Goal: Contribute content: Add original content to the website for others to see

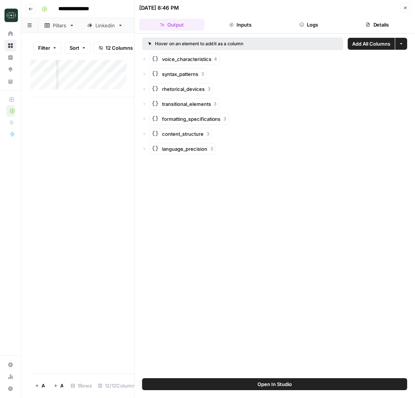
scroll to position [0, 272]
click at [404, 6] on icon "button" at bounding box center [405, 8] width 4 height 4
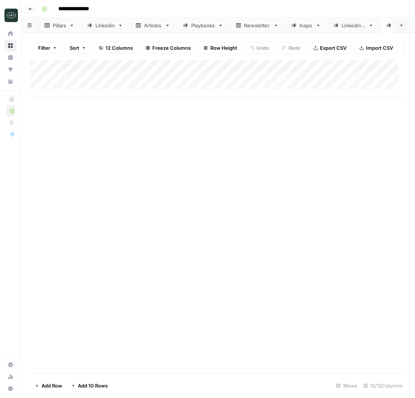
click at [128, 131] on div "Add Column" at bounding box center [217, 217] width 375 height 314
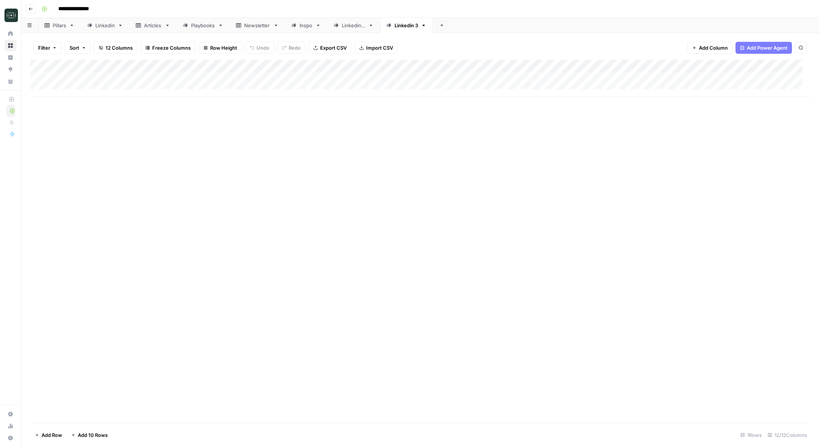
click at [50, 397] on span "Add Row" at bounding box center [51, 435] width 21 height 7
click at [40, 397] on button "Add Row" at bounding box center [48, 435] width 36 height 12
click at [47, 397] on span "Add Row" at bounding box center [51, 435] width 21 height 7
click at [127, 244] on div "Add Column" at bounding box center [419, 241] width 779 height 363
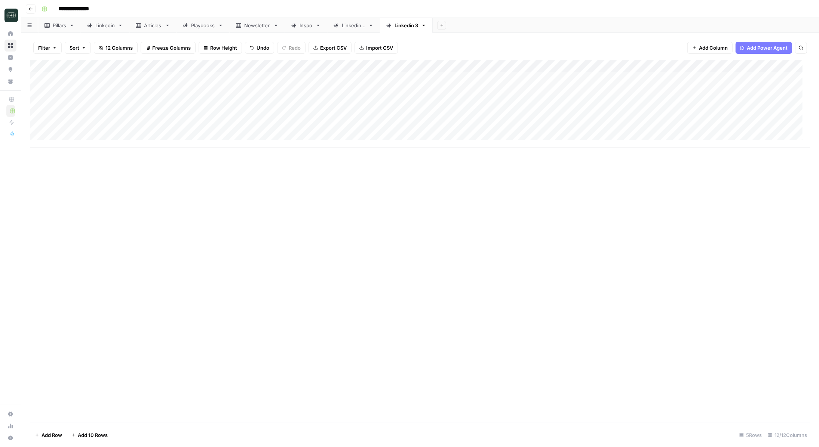
click at [159, 90] on div "Add Column" at bounding box center [419, 104] width 779 height 88
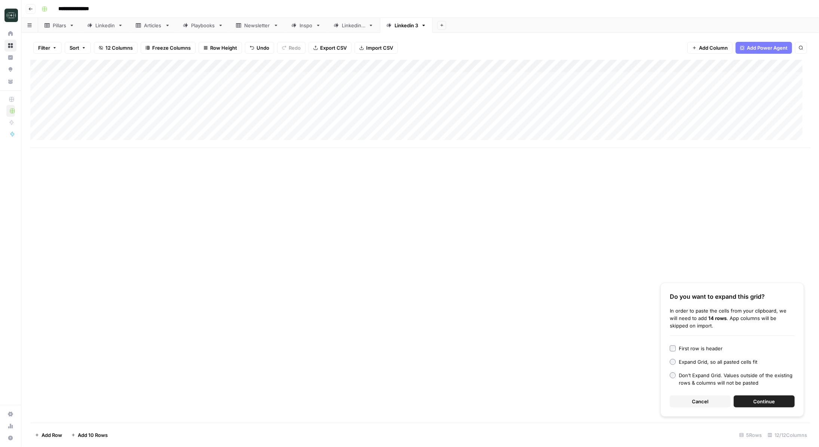
click at [414, 397] on button "Cancel" at bounding box center [699, 402] width 61 height 12
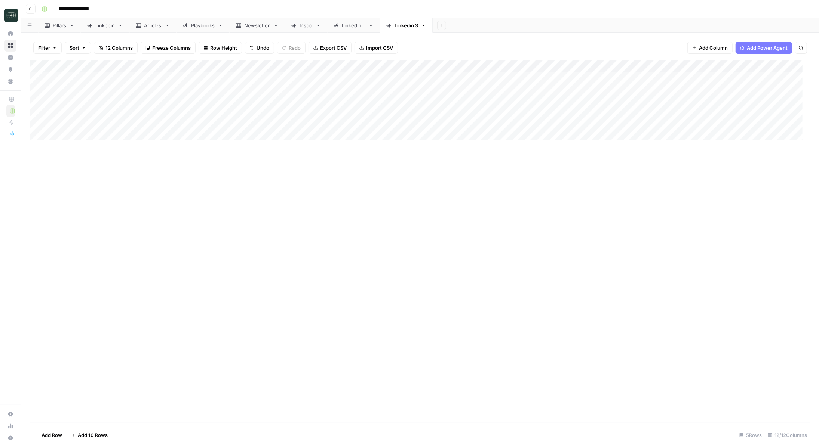
click at [159, 90] on div "Add Column" at bounding box center [419, 104] width 779 height 88
type textarea "**********"
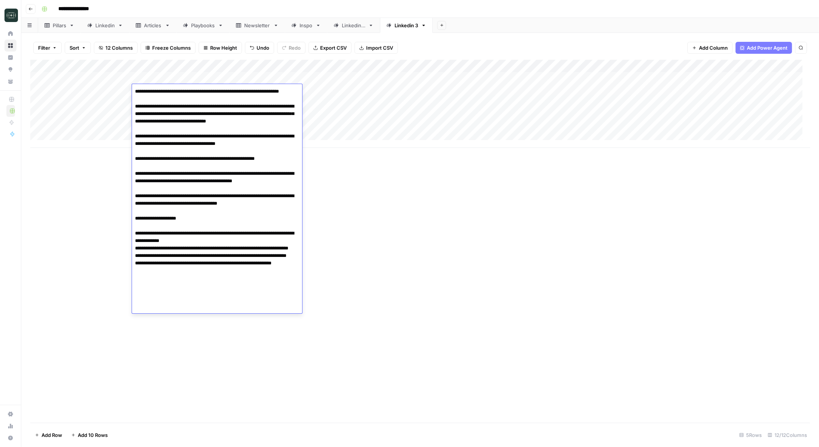
click at [359, 219] on div "Add Column" at bounding box center [419, 241] width 779 height 363
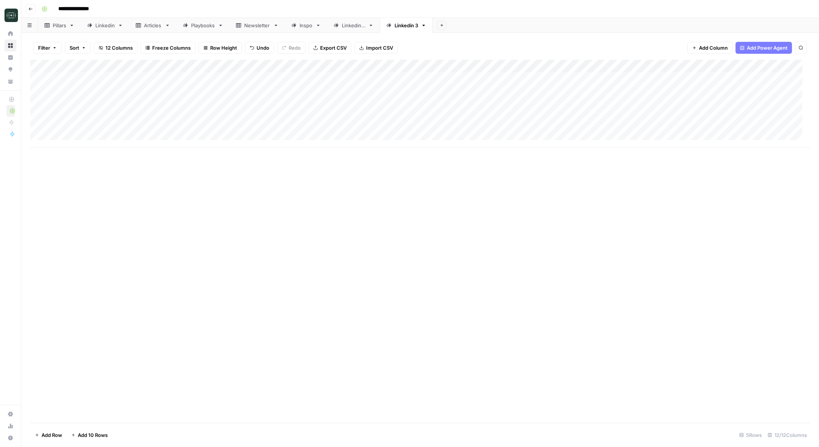
click at [324, 92] on div "Add Column" at bounding box center [419, 104] width 779 height 88
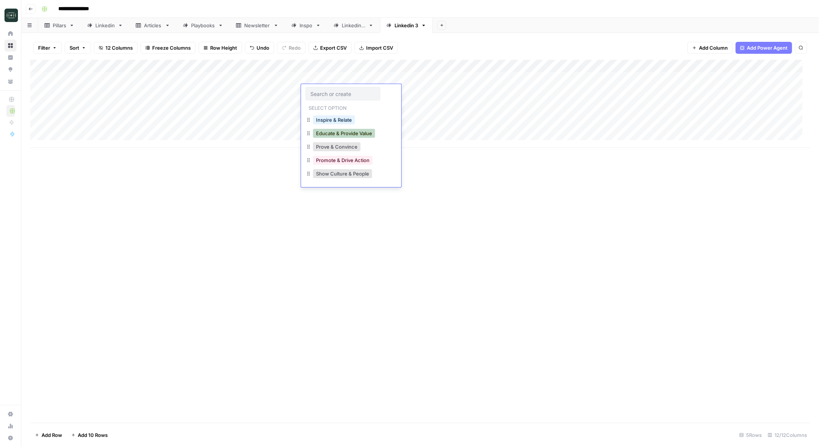
click at [340, 134] on button "Educate & Provide Value" at bounding box center [344, 133] width 62 height 9
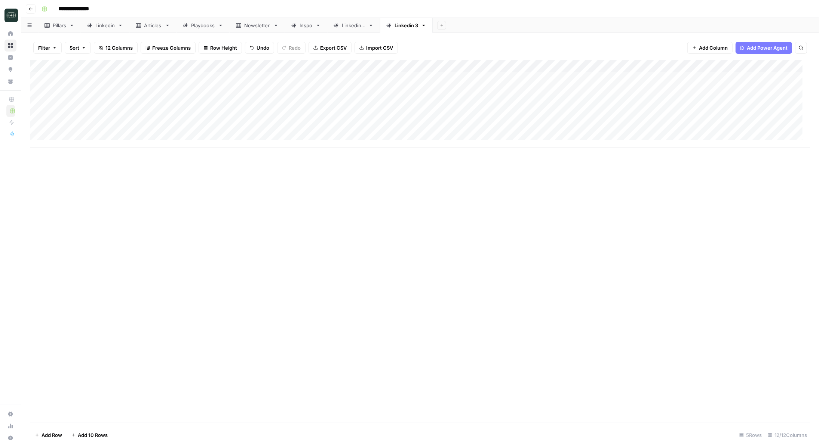
click at [414, 90] on div "Add Column" at bounding box center [419, 104] width 779 height 88
click at [414, 131] on button "Medium ( 120-200 words)" at bounding box center [445, 133] width 66 height 9
click at [414, 92] on div "Add Column" at bounding box center [419, 104] width 779 height 88
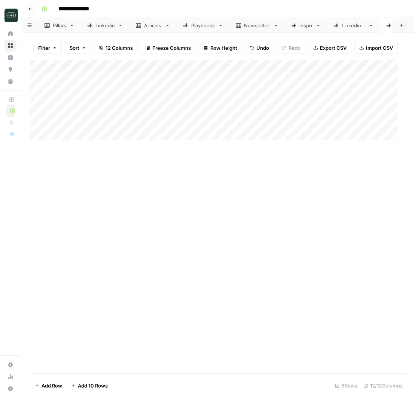
click at [182, 114] on div "Add Column" at bounding box center [218, 104] width 376 height 88
click at [188, 108] on div "Add Column" at bounding box center [218, 104] width 376 height 88
type textarea "**********"
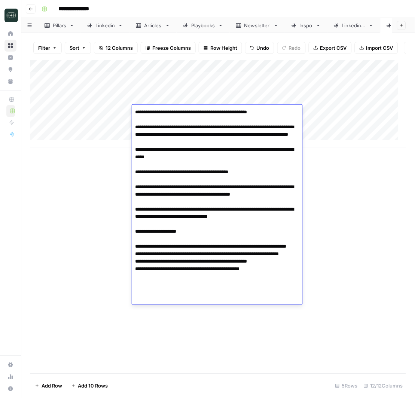
click at [337, 203] on div "Add Column" at bounding box center [217, 217] width 375 height 314
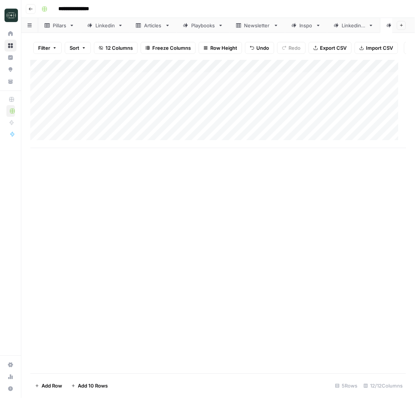
click at [319, 113] on div "Add Column" at bounding box center [218, 104] width 376 height 88
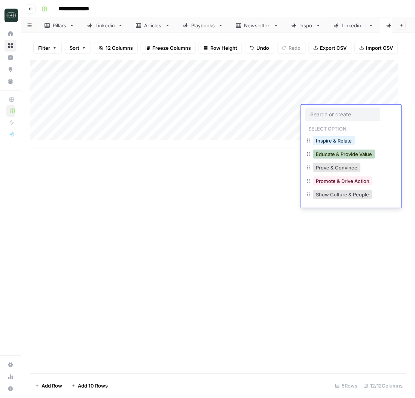
click at [328, 157] on button "Educate & Provide Value" at bounding box center [344, 154] width 62 height 9
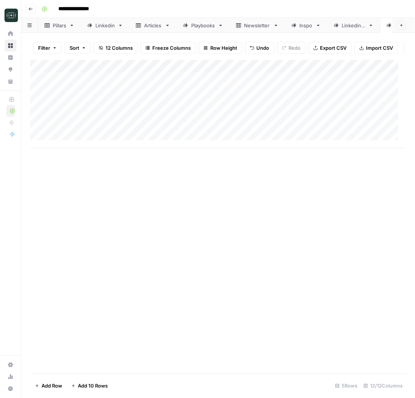
click at [170, 122] on div "Add Column" at bounding box center [218, 104] width 376 height 88
click at [196, 110] on div "Add Column" at bounding box center [218, 104] width 376 height 88
click at [196, 111] on div "Add Column" at bounding box center [218, 104] width 376 height 88
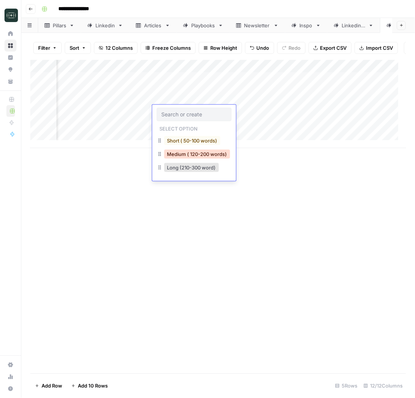
click at [185, 153] on button "Medium ( 120-200 words)" at bounding box center [197, 154] width 66 height 9
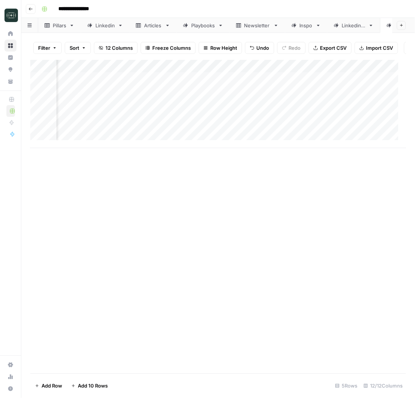
click at [241, 111] on div "Add Column" at bounding box center [218, 104] width 376 height 88
click at [142, 120] on div "Add Column" at bounding box center [218, 104] width 376 height 88
click at [143, 122] on div "Add Column" at bounding box center [218, 104] width 376 height 88
type textarea "**********"
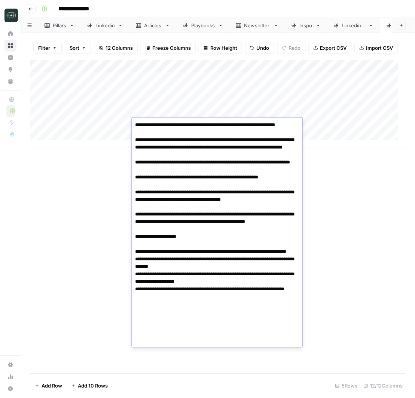
click at [324, 197] on div "Add Column" at bounding box center [217, 217] width 375 height 314
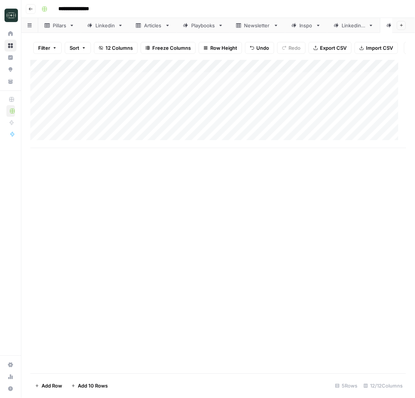
click at [340, 126] on div "Add Column" at bounding box center [218, 104] width 376 height 88
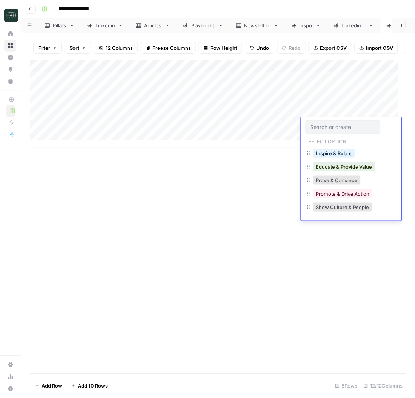
click at [261, 182] on div "Add Column" at bounding box center [217, 217] width 375 height 314
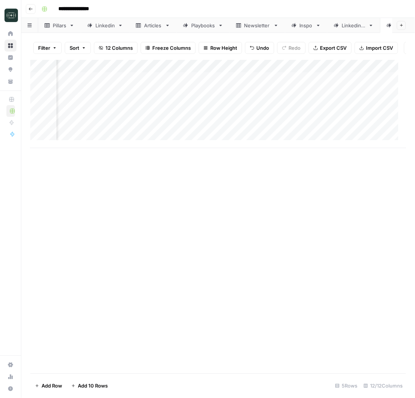
scroll to position [0, 175]
click at [239, 119] on div "Add Column" at bounding box center [218, 104] width 376 height 88
click at [240, 122] on div "Add Column" at bounding box center [218, 104] width 376 height 88
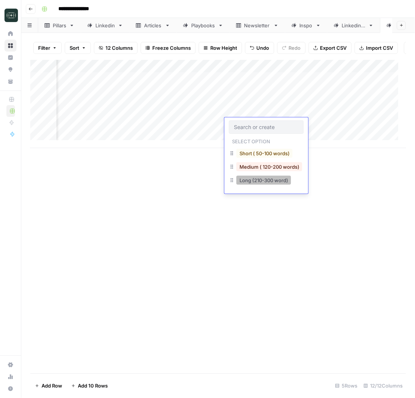
click at [254, 181] on button "Long (210-300 word)" at bounding box center [263, 180] width 55 height 9
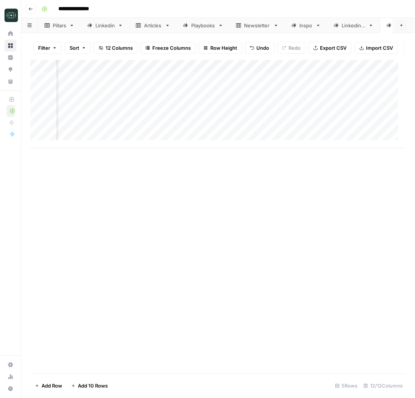
scroll to position [0, 278]
click at [235, 123] on div "Add Column" at bounding box center [218, 104] width 376 height 88
click at [150, 129] on div "Add Column" at bounding box center [218, 104] width 376 height 88
click at [159, 137] on div "Add Column" at bounding box center [218, 104] width 376 height 88
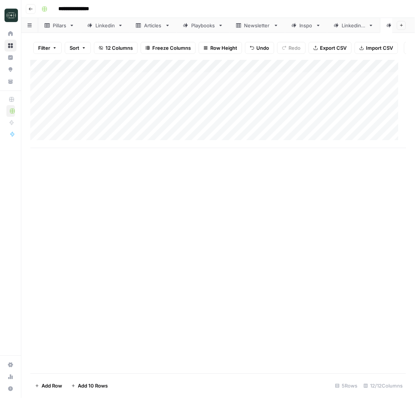
click at [159, 137] on div "Add Column" at bounding box center [218, 104] width 376 height 88
type textarea "**********"
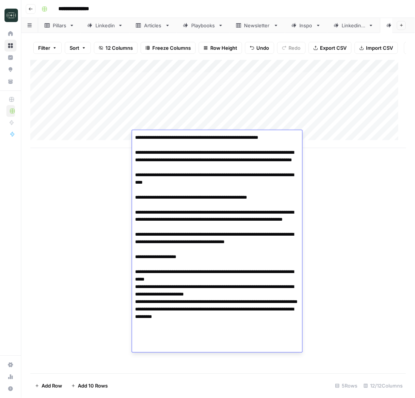
click at [330, 207] on div "Add Column" at bounding box center [217, 217] width 375 height 314
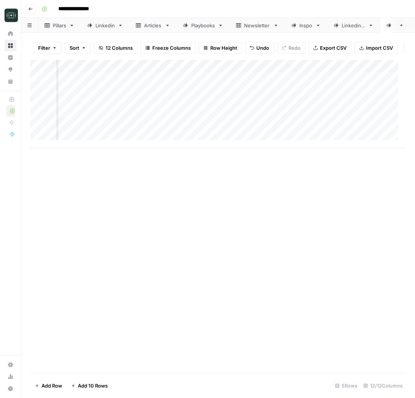
scroll to position [0, 165]
click at [191, 135] on div "Add Column" at bounding box center [218, 104] width 376 height 88
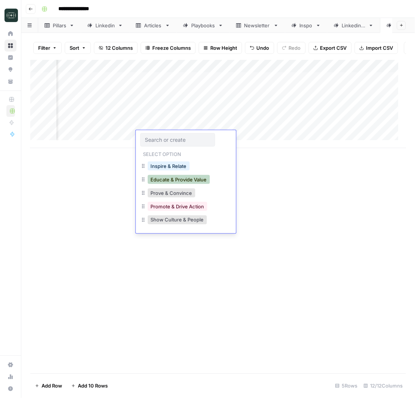
click at [184, 182] on button "Educate & Provide Value" at bounding box center [179, 179] width 62 height 9
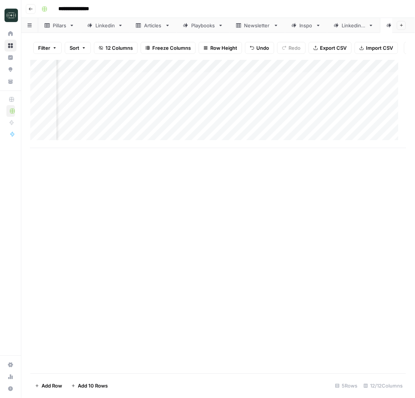
click at [209, 136] on div "Add Column" at bounding box center [218, 104] width 376 height 88
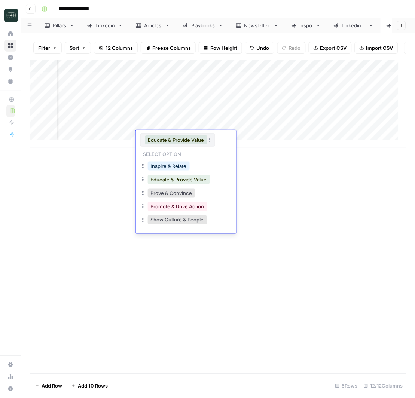
click at [285, 165] on div "Add Column" at bounding box center [217, 217] width 375 height 314
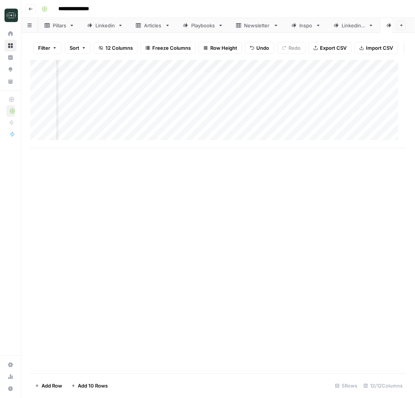
click at [283, 138] on div "Add Column" at bounding box center [218, 104] width 376 height 88
click at [338, 176] on div "Add Column" at bounding box center [217, 217] width 375 height 314
click at [349, 139] on div "Add Column" at bounding box center [218, 104] width 376 height 88
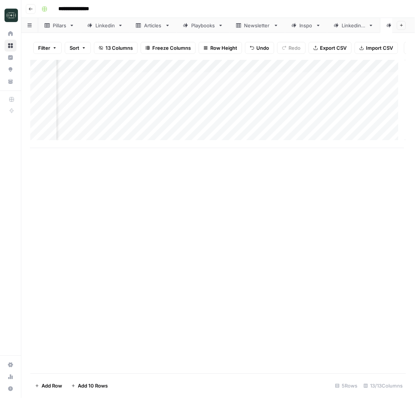
click at [238, 98] on div "Add Column" at bounding box center [218, 104] width 376 height 88
click at [247, 181] on div "Add Column" at bounding box center [217, 217] width 375 height 314
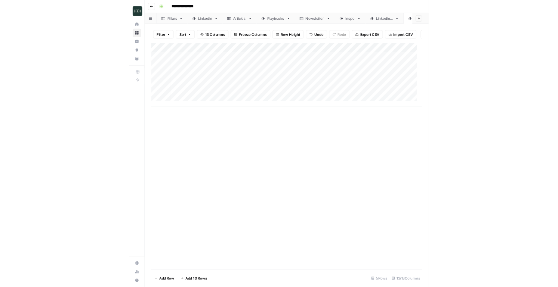
scroll to position [0, 0]
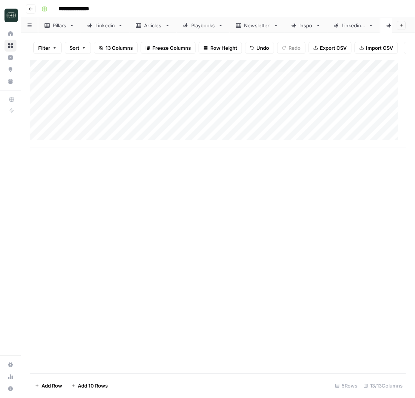
click at [186, 182] on div "Add Column" at bounding box center [217, 217] width 375 height 314
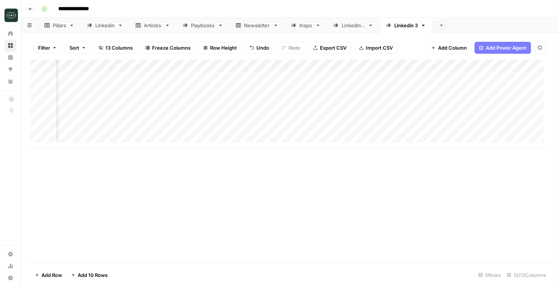
scroll to position [0, 281]
click at [263, 89] on div "Add Column" at bounding box center [289, 104] width 519 height 88
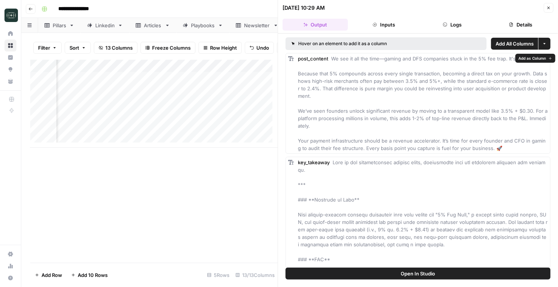
click at [394, 24] on button "Inputs" at bounding box center [383, 25] width 65 height 12
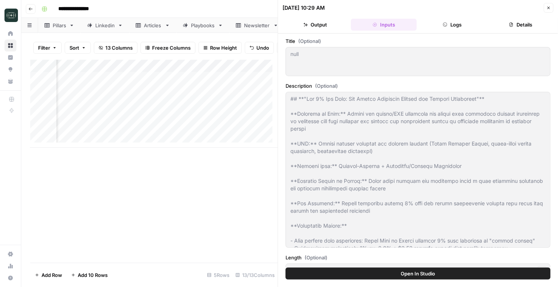
type input "Coinflow"
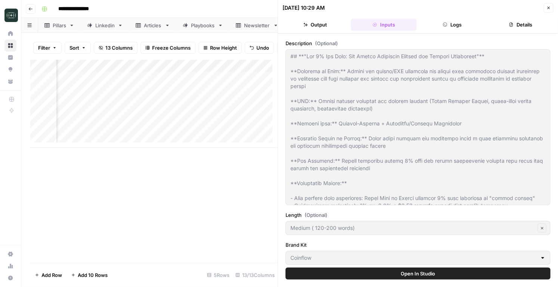
click at [414, 23] on button "Logs" at bounding box center [452, 25] width 65 height 12
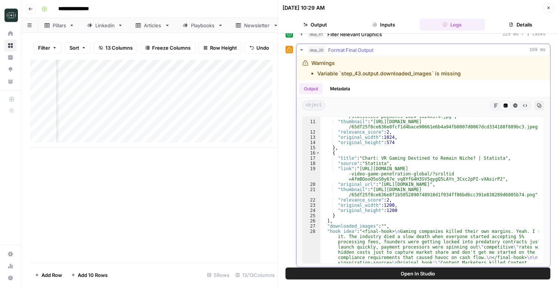
scroll to position [1318, 0]
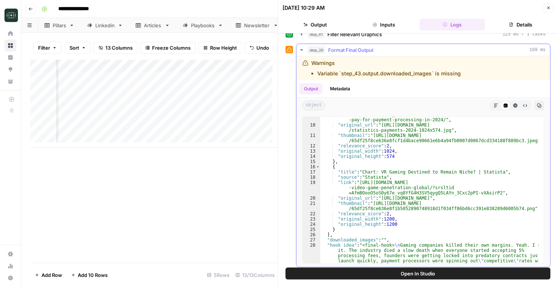
click at [340, 84] on button "Metadata" at bounding box center [340, 88] width 29 height 11
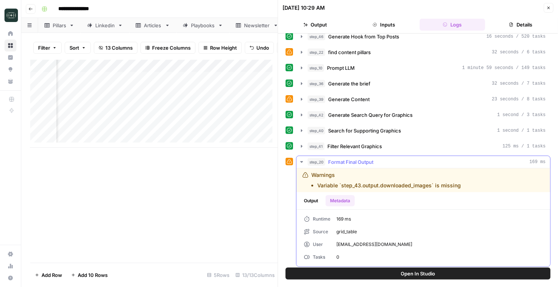
scroll to position [63, 0]
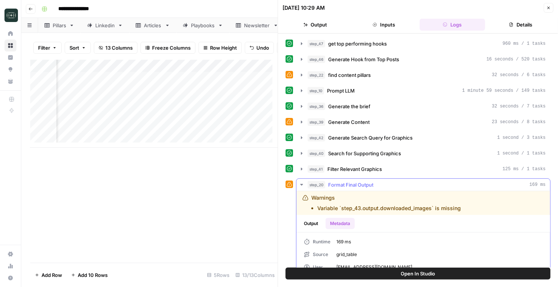
drag, startPoint x: 306, startPoint y: 224, endPoint x: 378, endPoint y: 191, distance: 79.3
click at [306, 224] on button "Output" at bounding box center [310, 223] width 23 height 11
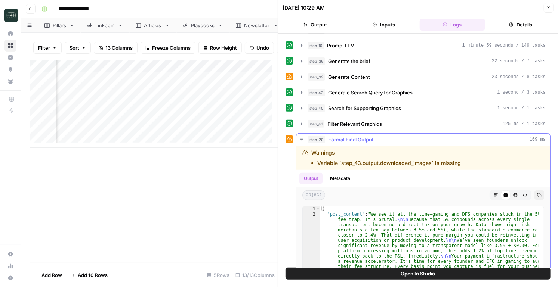
scroll to position [198, 0]
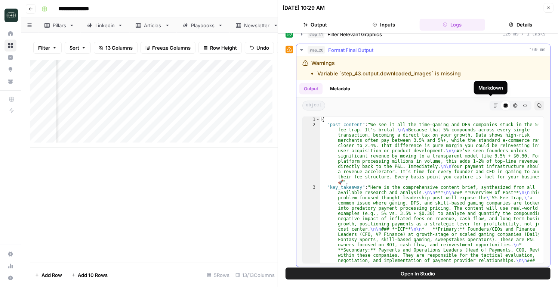
click at [414, 104] on icon "button" at bounding box center [496, 106] width 4 height 4
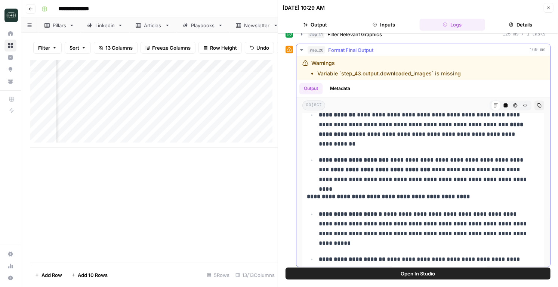
scroll to position [725, 0]
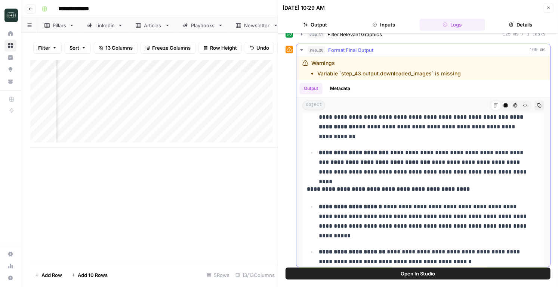
click at [414, 172] on p "**********" at bounding box center [424, 162] width 211 height 29
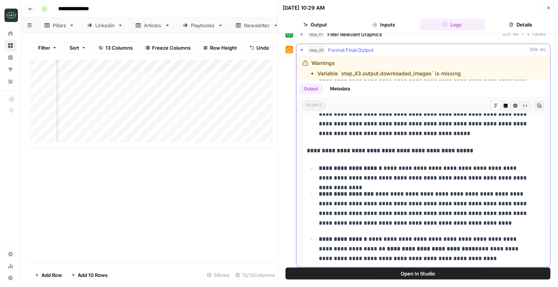
scroll to position [996, 0]
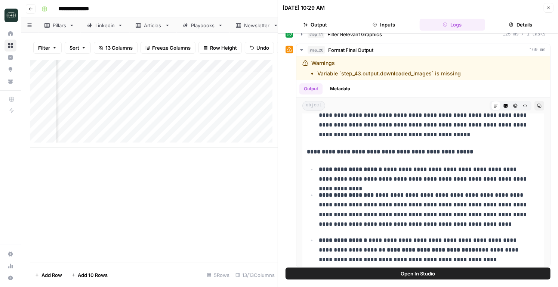
click at [414, 25] on button "Details" at bounding box center [520, 25] width 65 height 12
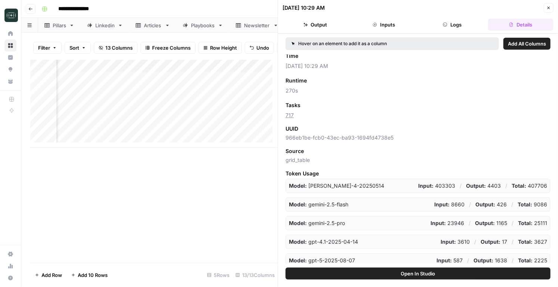
scroll to position [53, 0]
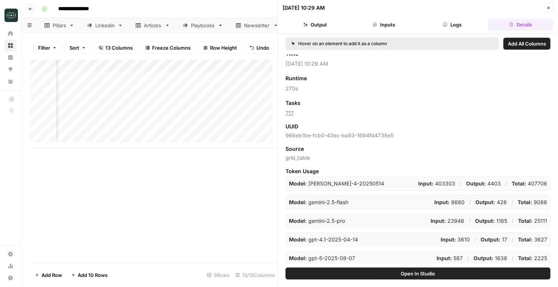
click at [317, 26] on button "Output" at bounding box center [315, 25] width 65 height 12
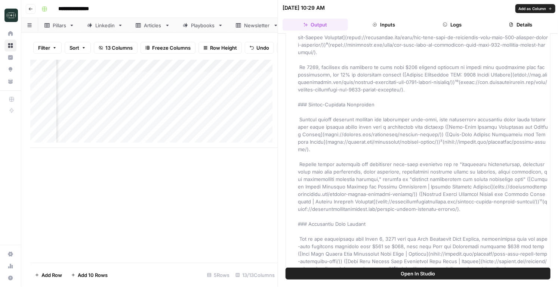
scroll to position [1291, 0]
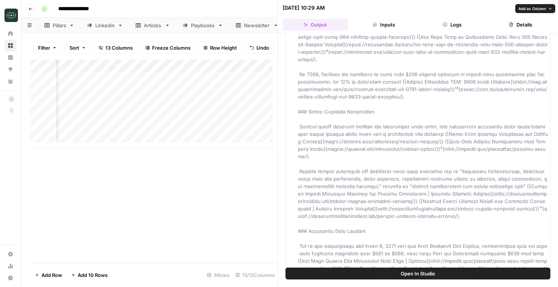
click at [414, 87] on span at bounding box center [424, 186] width 252 height 1411
click at [414, 96] on span at bounding box center [424, 186] width 252 height 1411
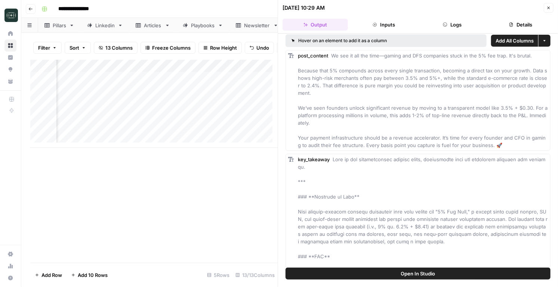
scroll to position [0, 0]
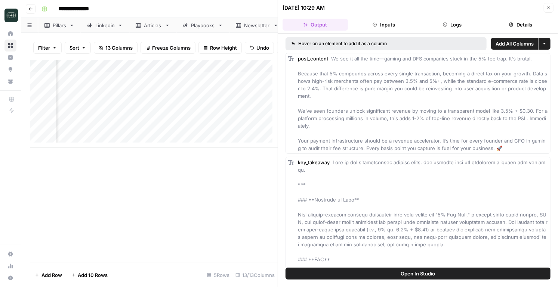
click at [414, 5] on button "Close" at bounding box center [549, 8] width 10 height 10
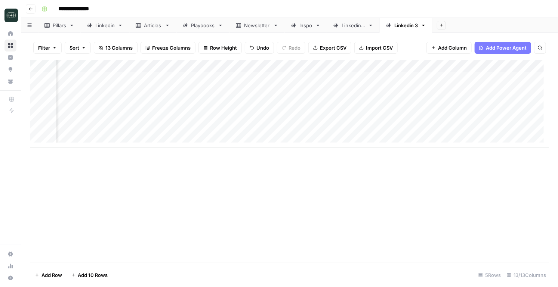
click at [315, 93] on div "Add Column" at bounding box center [289, 104] width 519 height 88
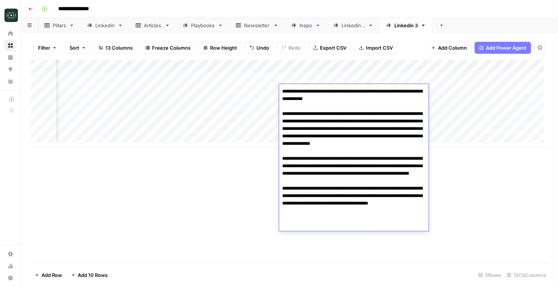
click at [414, 182] on div "Add Column" at bounding box center [289, 161] width 519 height 203
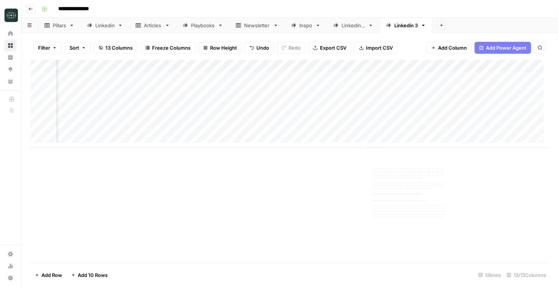
click at [359, 90] on div "Add Column" at bounding box center [289, 104] width 519 height 88
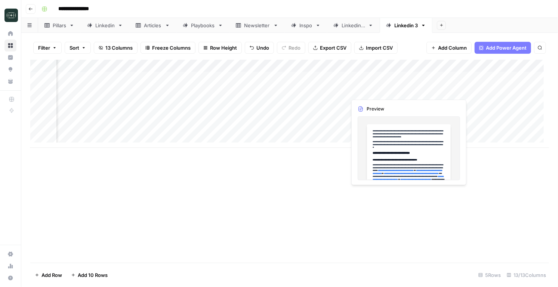
click at [364, 89] on div "Add Column" at bounding box center [289, 104] width 519 height 88
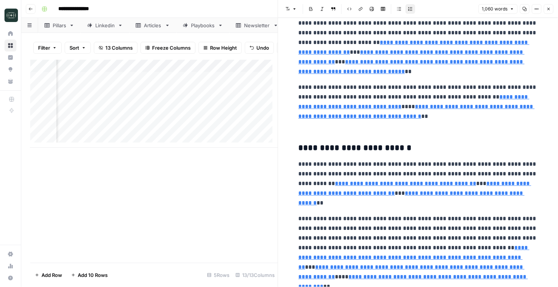
scroll to position [657, 0]
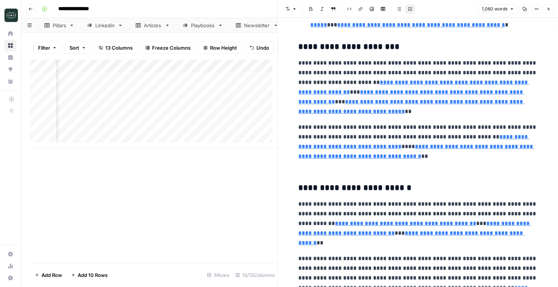
click at [414, 9] on icon "button" at bounding box center [549, 9] width 3 height 3
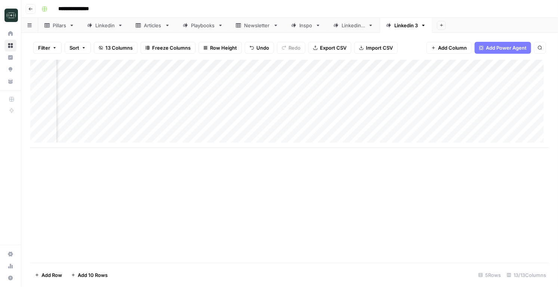
scroll to position [0, 538]
click at [340, 92] on div "Add Column" at bounding box center [289, 104] width 519 height 88
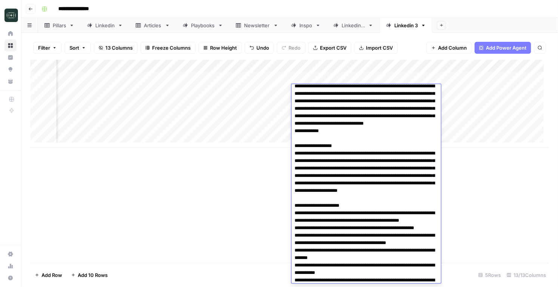
scroll to position [0, 0]
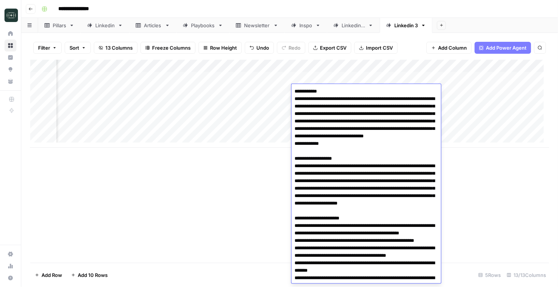
drag, startPoint x: 296, startPoint y: 99, endPoint x: 344, endPoint y: 153, distance: 72.0
click at [344, 153] on textarea at bounding box center [364, 248] width 144 height 324
click at [363, 183] on textarea at bounding box center [364, 248] width 144 height 324
click at [414, 197] on div "Add Column" at bounding box center [289, 161] width 519 height 203
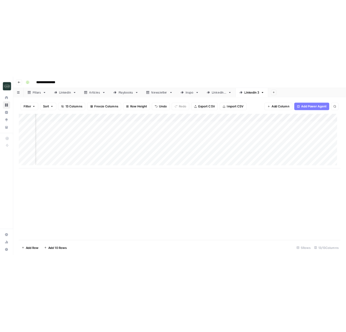
scroll to position [0, 375]
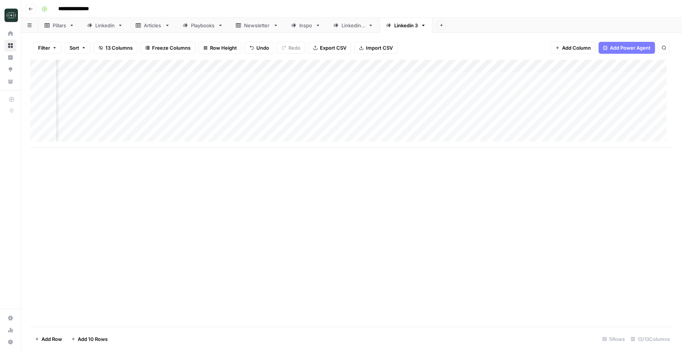
click at [218, 89] on div "Add Column" at bounding box center [351, 104] width 643 height 88
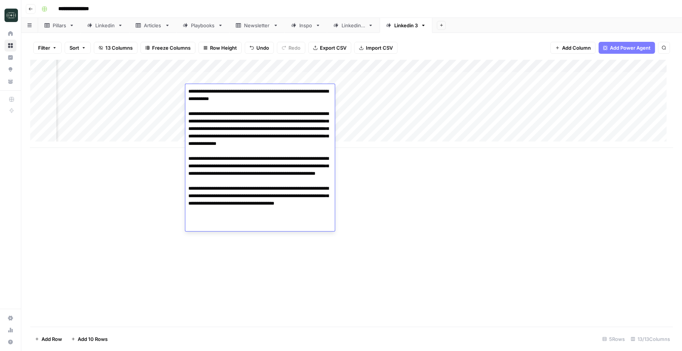
click at [189, 90] on textarea "**********" at bounding box center [260, 158] width 150 height 145
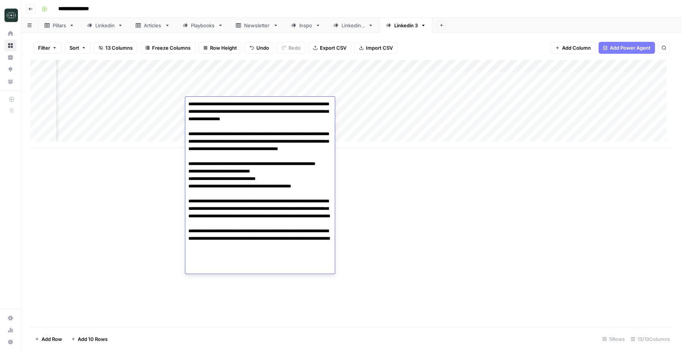
click at [206, 111] on textarea "**********" at bounding box center [260, 186] width 150 height 175
click at [218, 121] on textarea "**********" at bounding box center [260, 186] width 150 height 175
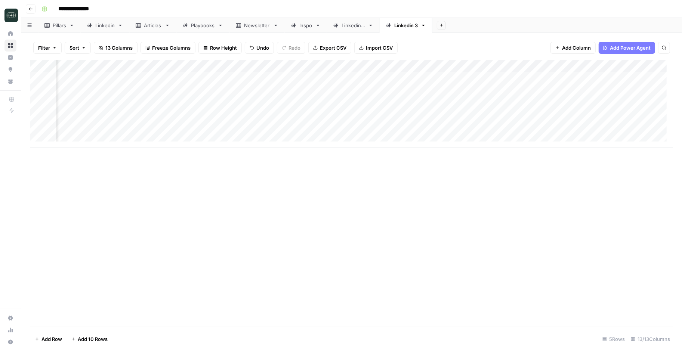
click at [414, 243] on div "Add Column" at bounding box center [351, 193] width 643 height 267
click at [199, 90] on div "Add Column" at bounding box center [351, 104] width 643 height 88
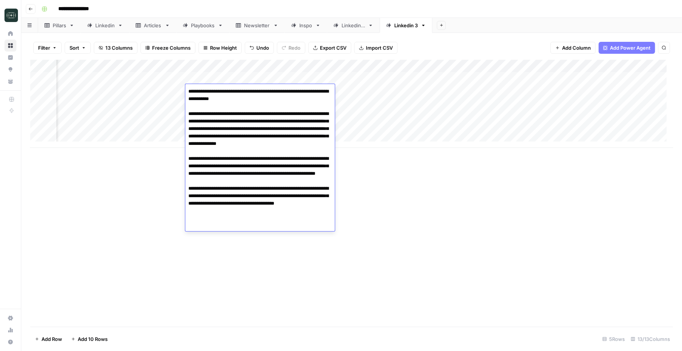
click at [189, 92] on textarea "**********" at bounding box center [260, 158] width 150 height 145
click at [204, 92] on textarea "**********" at bounding box center [260, 169] width 150 height 167
type textarea "**********"
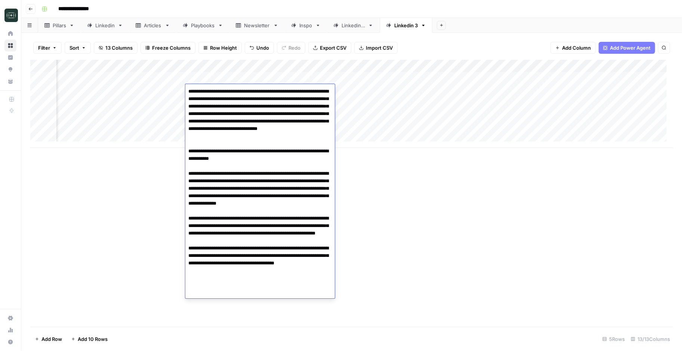
click at [362, 229] on div "Add Column" at bounding box center [351, 193] width 643 height 267
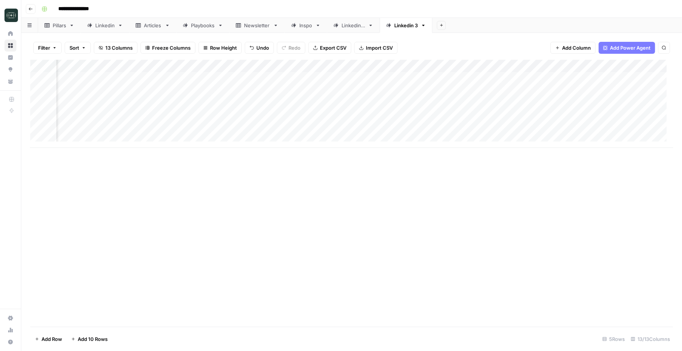
click at [212, 91] on div "Add Column" at bounding box center [351, 104] width 643 height 88
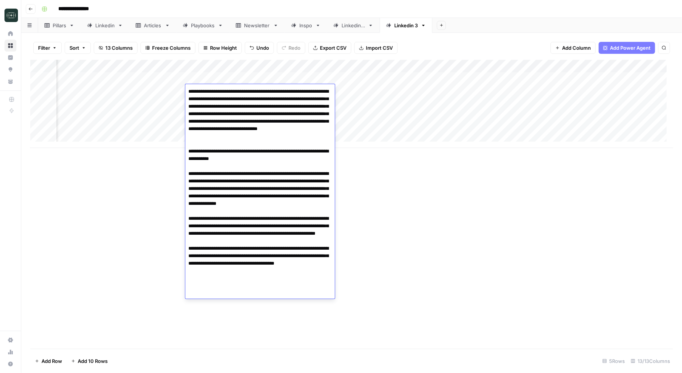
click at [236, 153] on textarea at bounding box center [260, 192] width 150 height 212
click at [267, 114] on textarea at bounding box center [260, 192] width 150 height 212
click at [248, 239] on textarea at bounding box center [260, 192] width 150 height 212
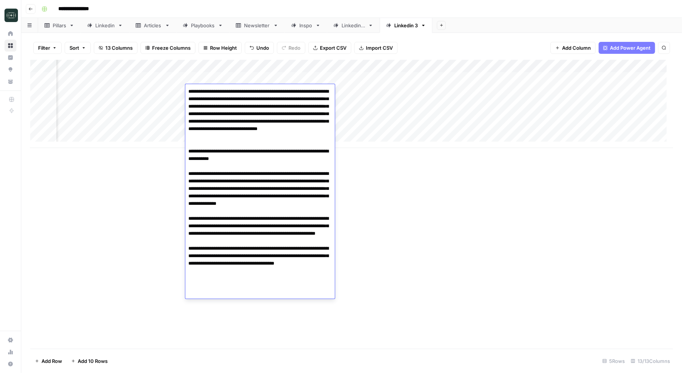
click at [250, 264] on textarea at bounding box center [260, 192] width 150 height 212
drag, startPoint x: 218, startPoint y: 292, endPoint x: 181, endPoint y: 229, distance: 72.8
click at [181, 229] on body "**********" at bounding box center [341, 186] width 682 height 373
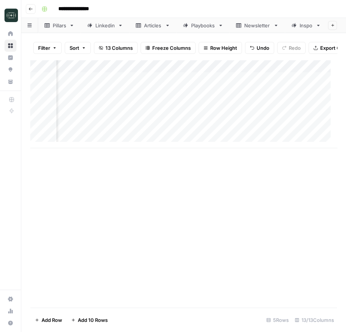
click at [146, 195] on div "Add Column" at bounding box center [183, 183] width 306 height 247
click at [222, 98] on div "Add Column" at bounding box center [183, 104] width 306 height 88
click at [225, 94] on div "Add Column" at bounding box center [183, 104] width 306 height 88
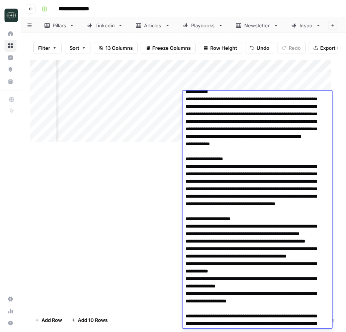
scroll to position [0, 0]
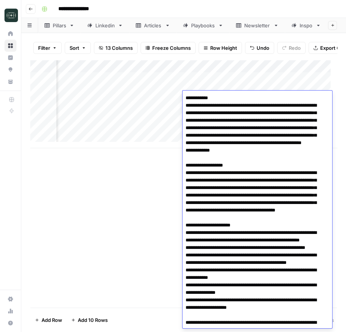
drag, startPoint x: 187, startPoint y: 111, endPoint x: 254, endPoint y: 121, distance: 68.1
click at [254, 121] on textarea at bounding box center [253, 255] width 143 height 324
click at [230, 228] on textarea at bounding box center [253, 255] width 143 height 324
click at [35, 154] on div "Add Column" at bounding box center [183, 183] width 306 height 247
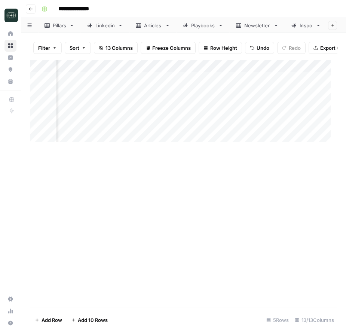
click at [34, 148] on div "Add Column" at bounding box center [183, 104] width 306 height 88
click at [144, 93] on div "Add Column" at bounding box center [183, 104] width 306 height 88
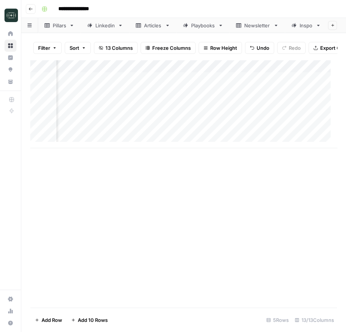
click at [150, 100] on div "Add Column" at bounding box center [183, 104] width 306 height 88
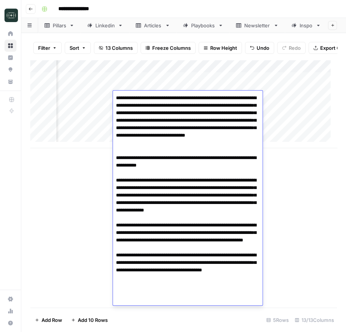
click at [281, 197] on div "Add Column" at bounding box center [183, 183] width 306 height 247
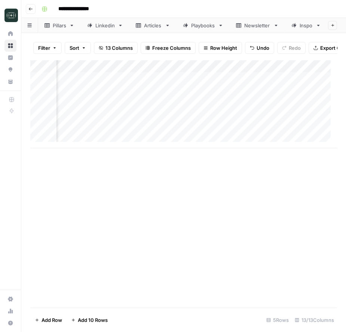
click at [212, 95] on div "Add Column" at bounding box center [183, 104] width 306 height 88
click at [224, 96] on div "Add Column" at bounding box center [183, 104] width 306 height 88
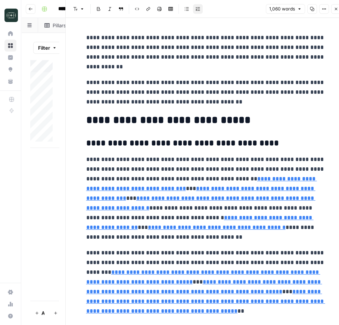
type input "https://corepay.net/industries/fantasy-sports/"
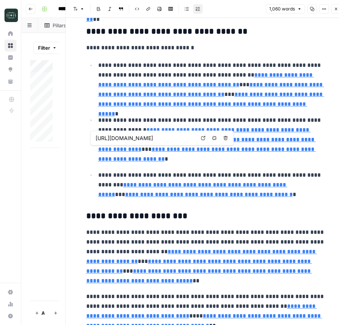
type input "https://www.tryedge.io/blog/high-risk-merchant-fees-2024"
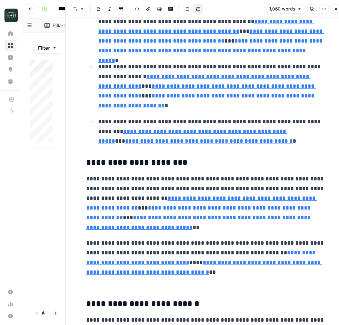
scroll to position [571, 0]
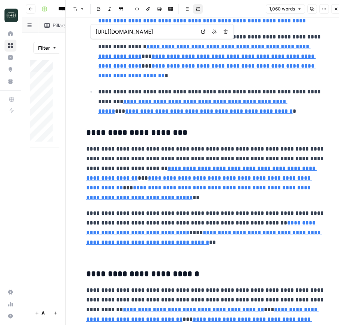
type input "https://www.clearlypayments.com/blog/payment-processing-usa-2024-market-overvie…"
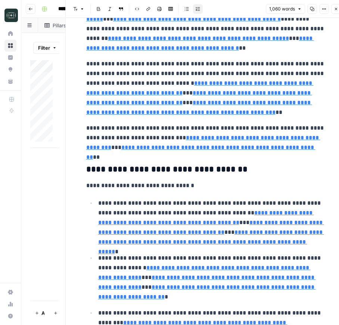
scroll to position [349, 0]
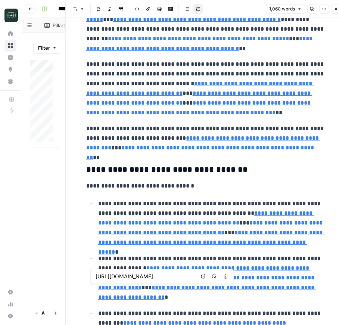
type input "https://www.nerdwallet.com/article/small-business/credit-card-processing-fees"
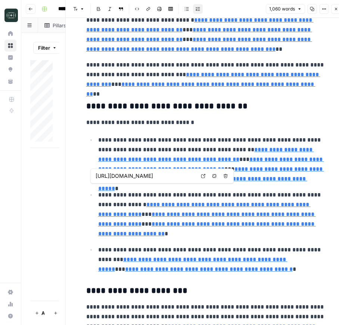
scroll to position [432, 0]
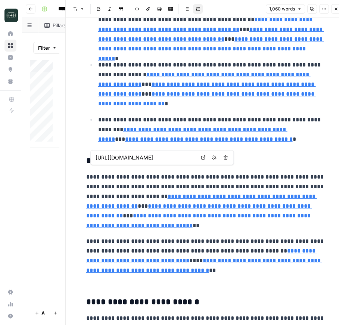
type input "https://www.clearlypayments.com/blog/payment-processing-usa-2024-market-overvie…"
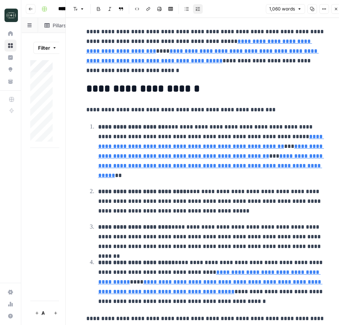
scroll to position [1290, 0]
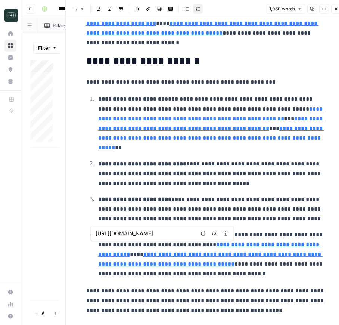
drag, startPoint x: 240, startPoint y: 245, endPoint x: 252, endPoint y: 274, distance: 31.3
click at [252, 274] on p "**********" at bounding box center [211, 254] width 227 height 49
click at [247, 246] on link "**********" at bounding box center [209, 249] width 223 height 15
click at [258, 244] on link "**********" at bounding box center [209, 249] width 223 height 15
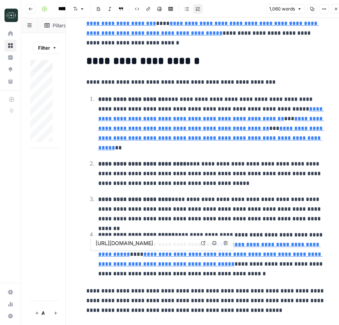
click at [253, 256] on link "**********" at bounding box center [210, 259] width 225 height 15
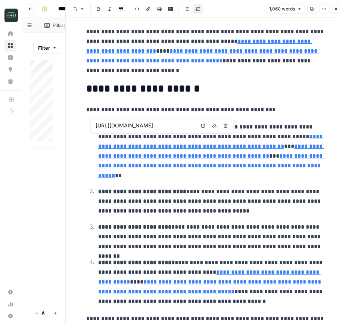
click at [280, 136] on link "**********" at bounding box center [211, 141] width 226 height 15
click at [205, 148] on link "**********" at bounding box center [211, 141] width 226 height 15
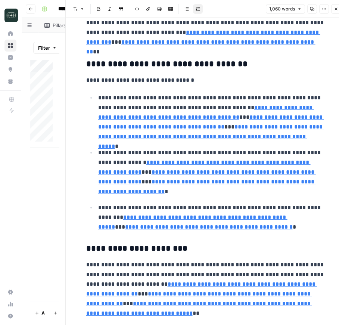
scroll to position [432, 0]
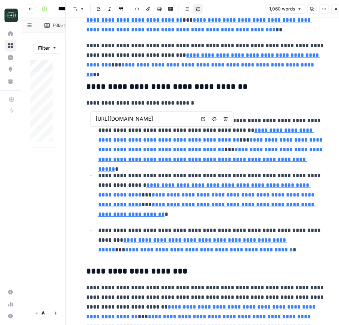
type input "https://www.nerdwallet.com/article/small-business/credit-card-processing-fees"
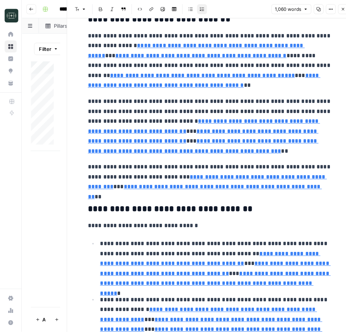
scroll to position [294, 0]
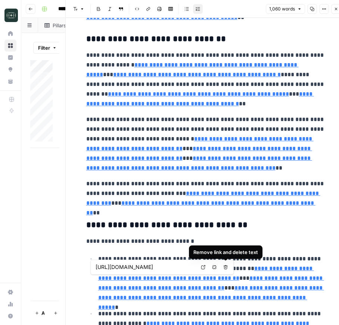
type input "https://www.swipesum.com/insights/high-risk-merchant-account-what-they-are-best…"
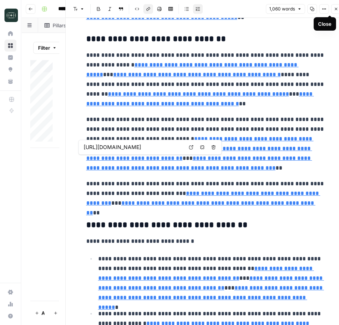
drag, startPoint x: 334, startPoint y: 6, endPoint x: 332, endPoint y: 10, distance: 4.9
click at [334, 6] on button "Close" at bounding box center [337, 9] width 10 height 10
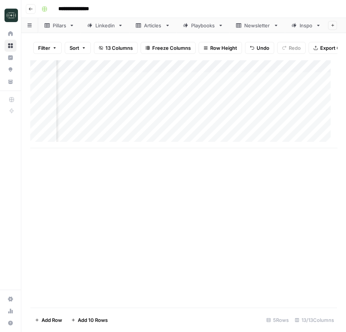
click at [149, 108] on div "Add Column" at bounding box center [183, 104] width 306 height 88
click at [161, 107] on div "Add Column" at bounding box center [183, 104] width 306 height 88
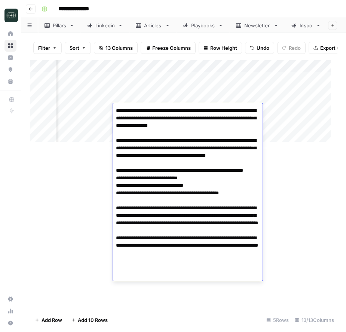
click at [161, 107] on textarea "**********" at bounding box center [188, 192] width 150 height 175
click at [192, 161] on textarea "**********" at bounding box center [188, 192] width 150 height 175
click at [192, 155] on textarea "**********" at bounding box center [188, 192] width 150 height 175
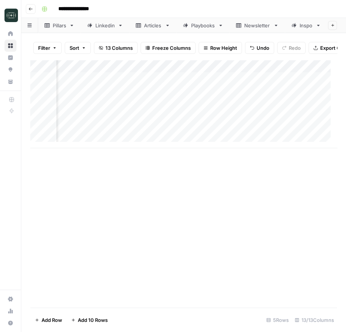
click at [281, 210] on div "Add Column" at bounding box center [183, 183] width 306 height 247
click at [197, 121] on div "Add Column" at bounding box center [183, 104] width 306 height 88
click at [150, 123] on div "Add Column" at bounding box center [183, 104] width 306 height 88
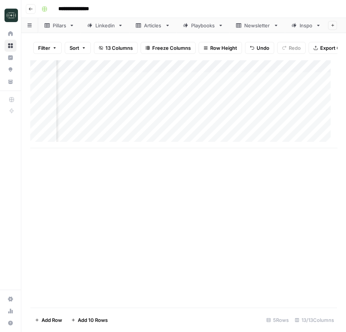
click at [151, 123] on div "Add Column" at bounding box center [183, 104] width 306 height 88
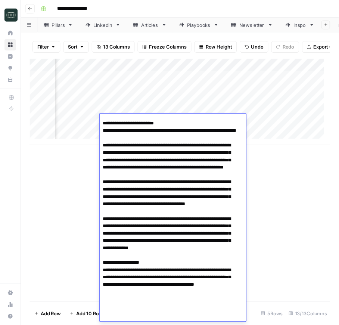
scroll to position [167, 0]
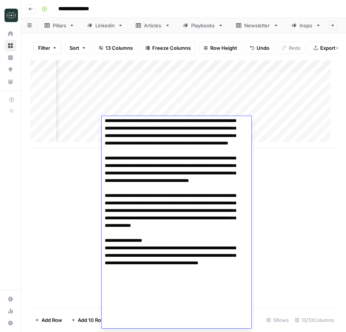
click at [189, 182] on textarea at bounding box center [173, 139] width 143 height 377
click at [306, 163] on div "Add Column" at bounding box center [183, 183] width 306 height 247
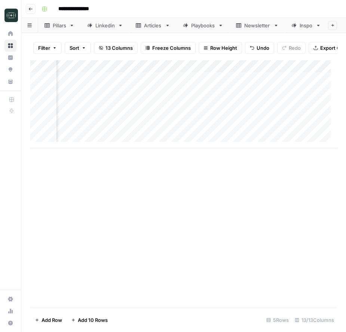
click at [206, 117] on div "Add Column" at bounding box center [183, 104] width 306 height 88
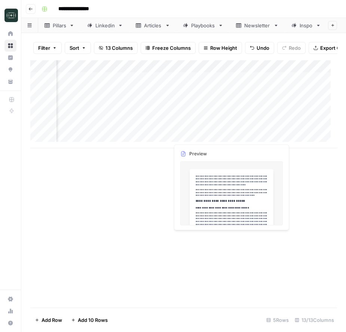
click at [210, 123] on div "Add Column" at bounding box center [183, 104] width 306 height 88
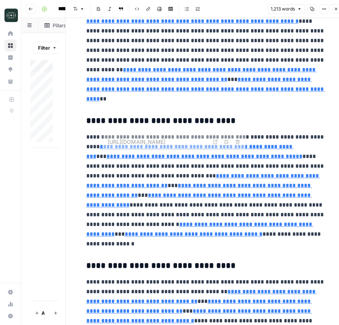
scroll to position [87, 0]
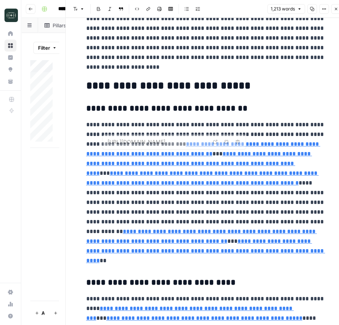
type input "https://techcrunch.com/2025/08/03/mastercard-denies-pressuring-game-platforms-v…"
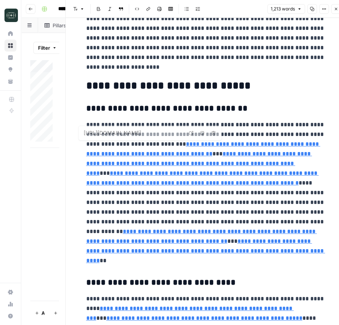
scroll to position [0, 0]
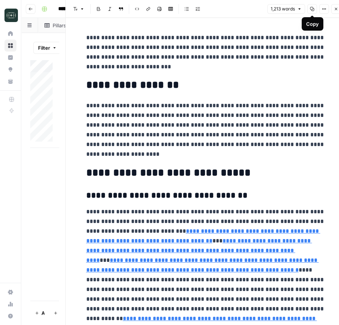
click at [311, 8] on icon "button" at bounding box center [312, 9] width 4 height 4
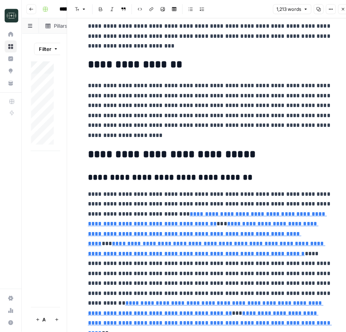
scroll to position [55, 0]
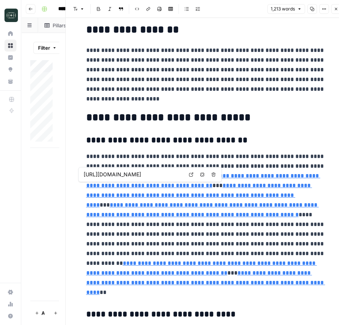
type input "https://techcrunch.com/2025/08/03/mastercard-denies-pressuring-game-platforms-v…"
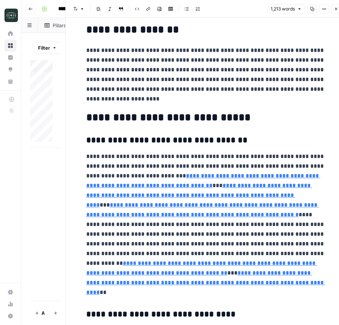
click at [334, 6] on button "Close" at bounding box center [337, 9] width 10 height 10
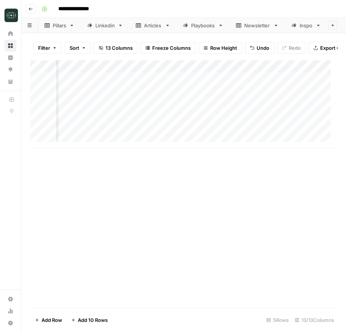
scroll to position [0, 401]
click at [177, 133] on div "Add Column" at bounding box center [183, 104] width 306 height 88
click at [233, 136] on div "Add Column" at bounding box center [183, 104] width 306 height 88
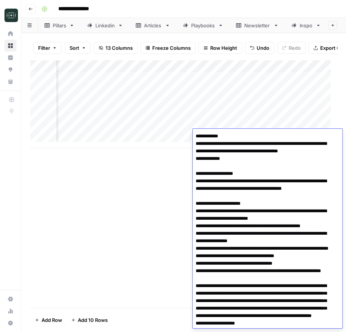
click at [233, 136] on textarea at bounding box center [263, 244] width 143 height 227
click at [147, 248] on div "Add Column" at bounding box center [183, 183] width 306 height 247
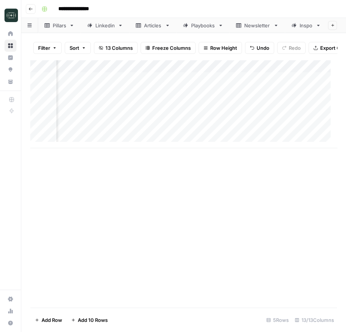
scroll to position [0, 451]
click at [154, 135] on div "Add Column" at bounding box center [183, 104] width 306 height 88
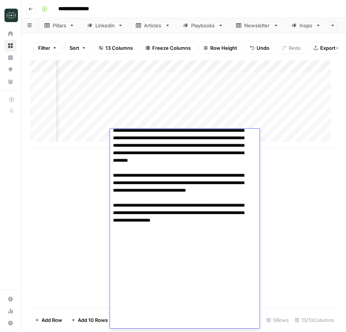
scroll to position [1181, 0]
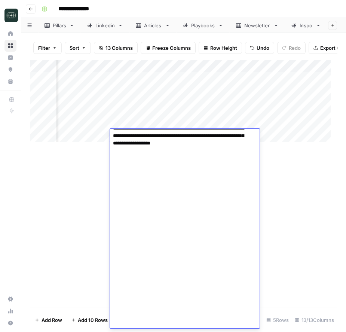
click at [265, 200] on div "Add Column" at bounding box center [183, 183] width 306 height 247
